Goal: Transaction & Acquisition: Obtain resource

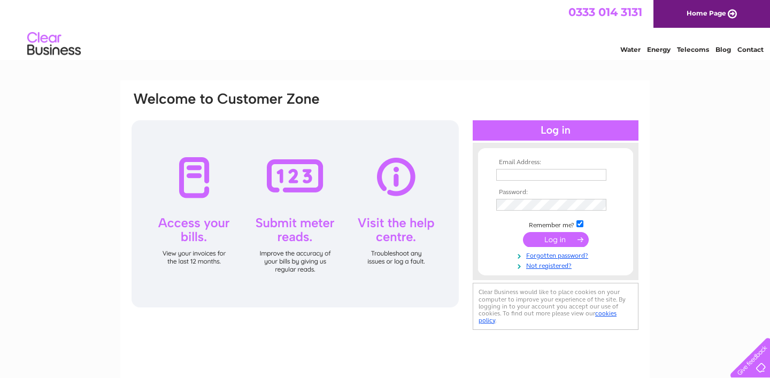
type input "info@mary-lambert.co.uk"
click at [551, 238] on input "submit" at bounding box center [556, 239] width 66 height 15
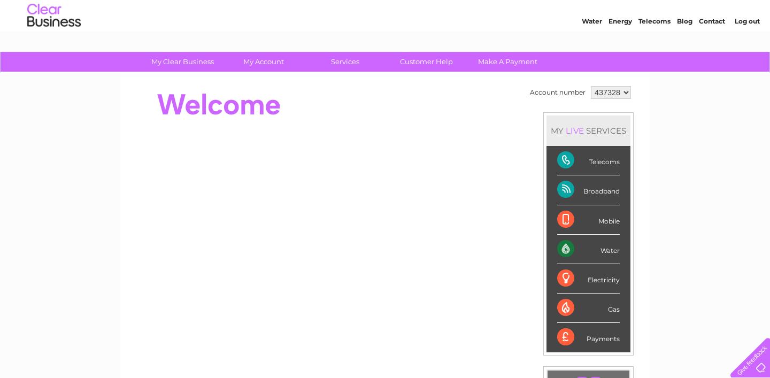
scroll to position [25, 0]
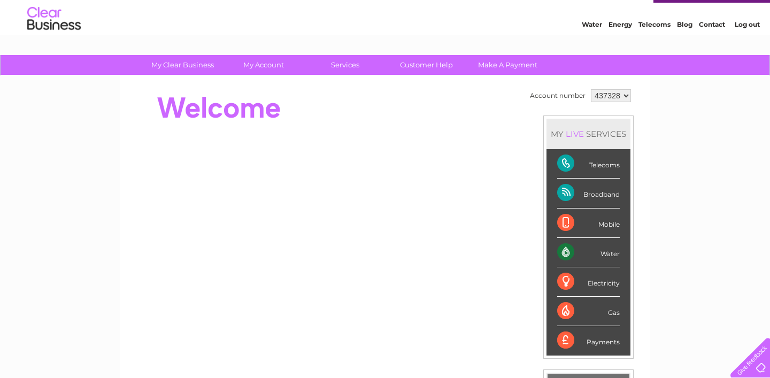
click at [563, 253] on div "Water" at bounding box center [588, 252] width 63 height 29
click at [606, 252] on div "Water" at bounding box center [588, 252] width 63 height 29
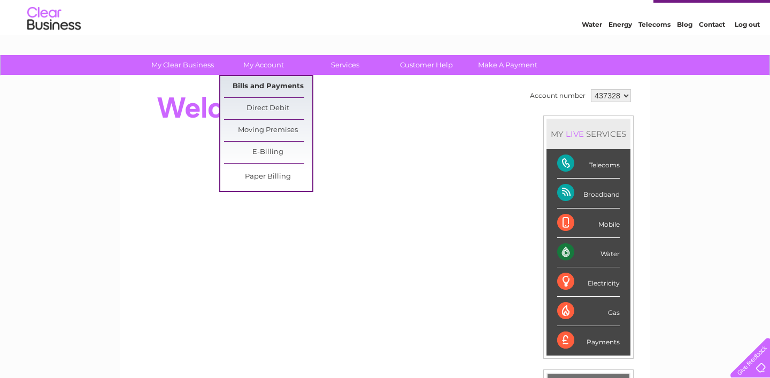
click at [264, 86] on link "Bills and Payments" at bounding box center [268, 86] width 88 height 21
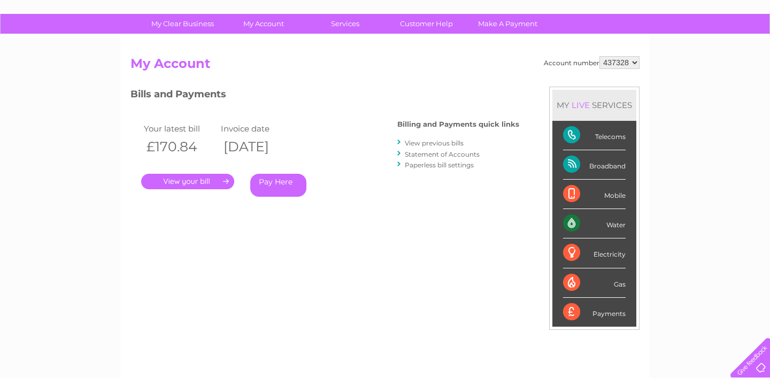
scroll to position [71, 0]
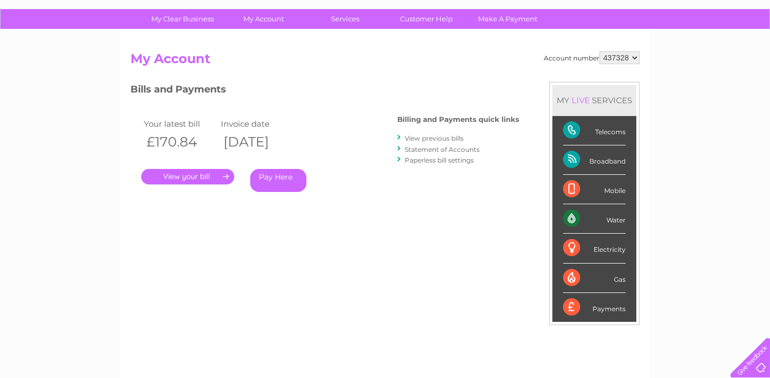
click at [429, 136] on link "View previous bills" at bounding box center [434, 138] width 59 height 8
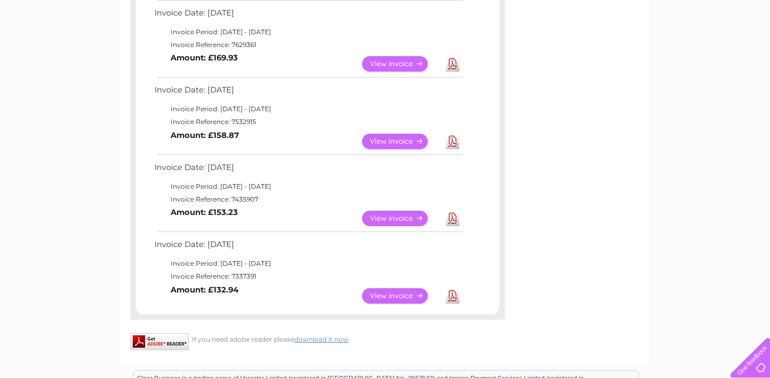
scroll to position [512, 0]
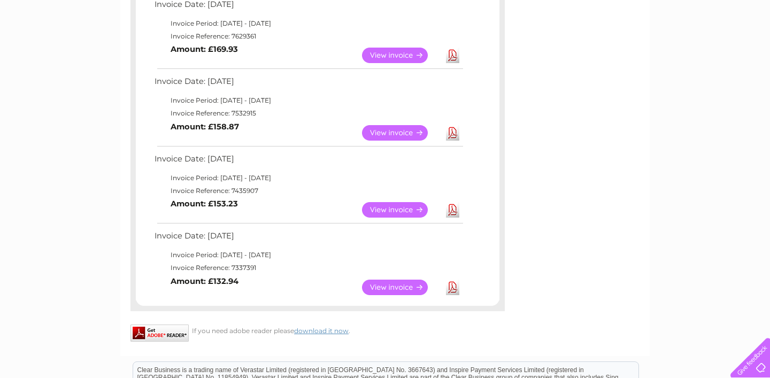
click at [396, 284] on link "View" at bounding box center [401, 288] width 79 height 16
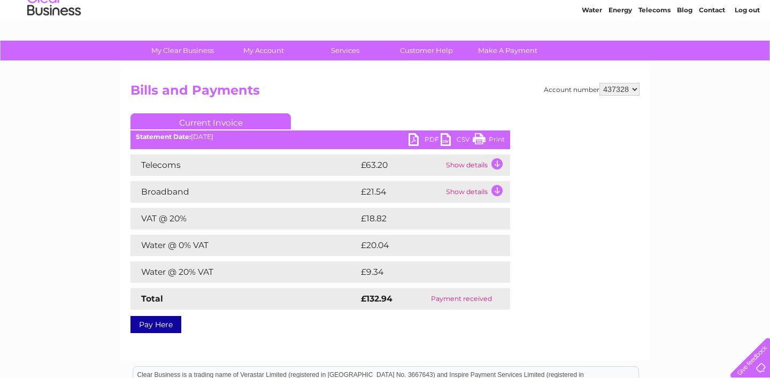
scroll to position [72, 0]
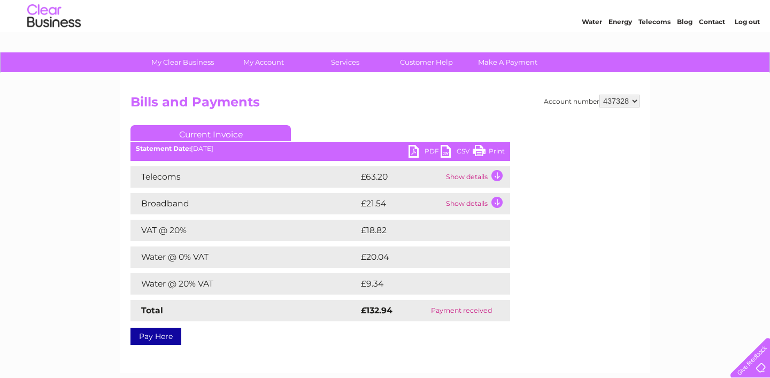
scroll to position [26, 0]
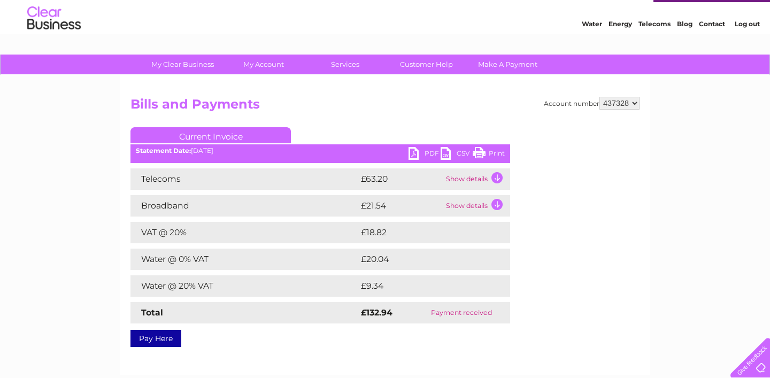
click at [414, 154] on link "PDF" at bounding box center [424, 155] width 32 height 16
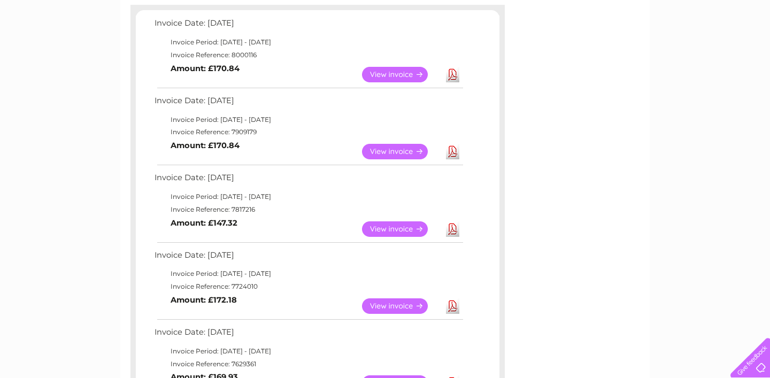
scroll to position [150, 0]
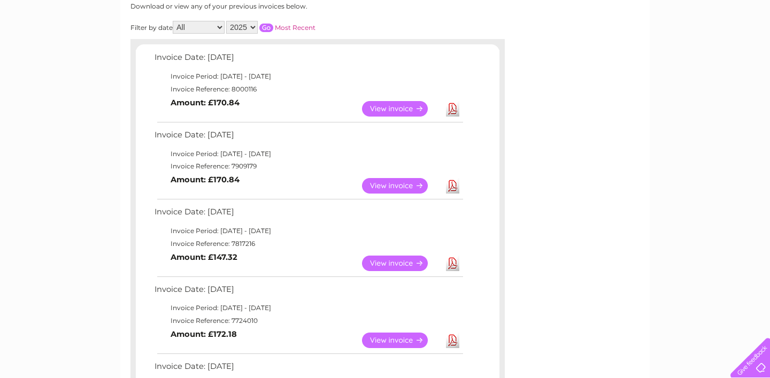
click at [382, 108] on link "View" at bounding box center [401, 109] width 79 height 16
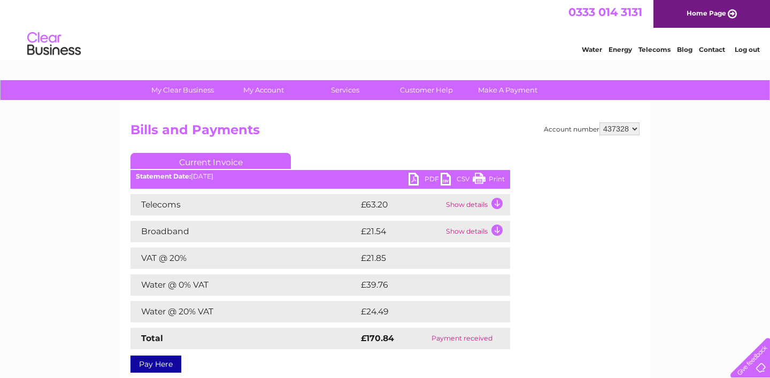
click at [414, 177] on link "PDF" at bounding box center [424, 181] width 32 height 16
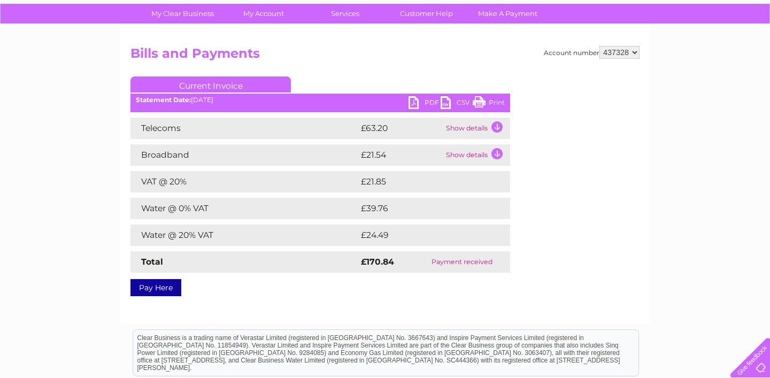
scroll to position [47, 0]
